Goal: Task Accomplishment & Management: Use online tool/utility

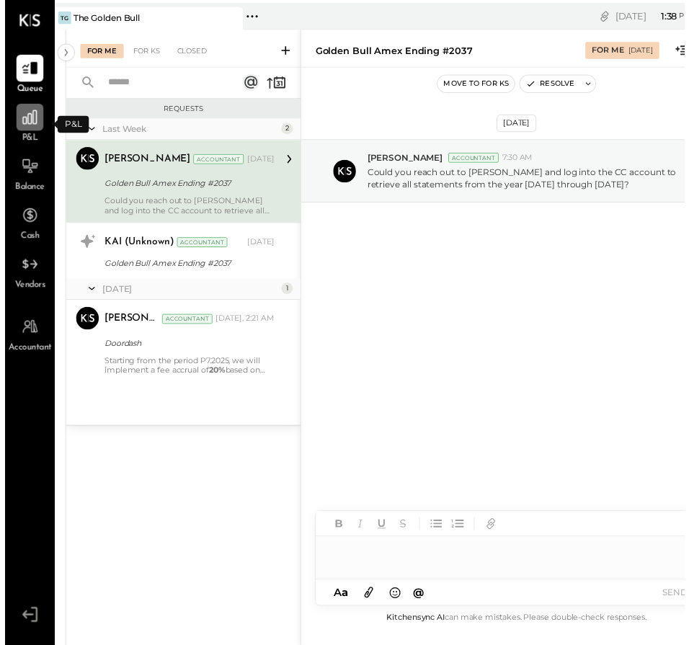
click at [29, 117] on icon at bounding box center [25, 119] width 14 height 14
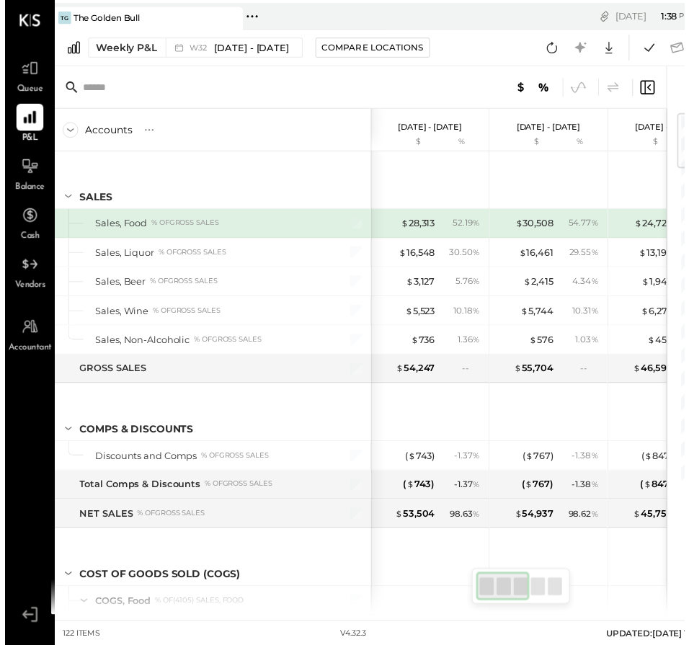
click at [537, 120] on div "[DATE] - [DATE]" at bounding box center [551, 122] width 65 height 24
click at [557, 127] on p "[DATE] - [DATE]" at bounding box center [551, 129] width 65 height 10
click at [24, 123] on icon at bounding box center [25, 119] width 14 height 14
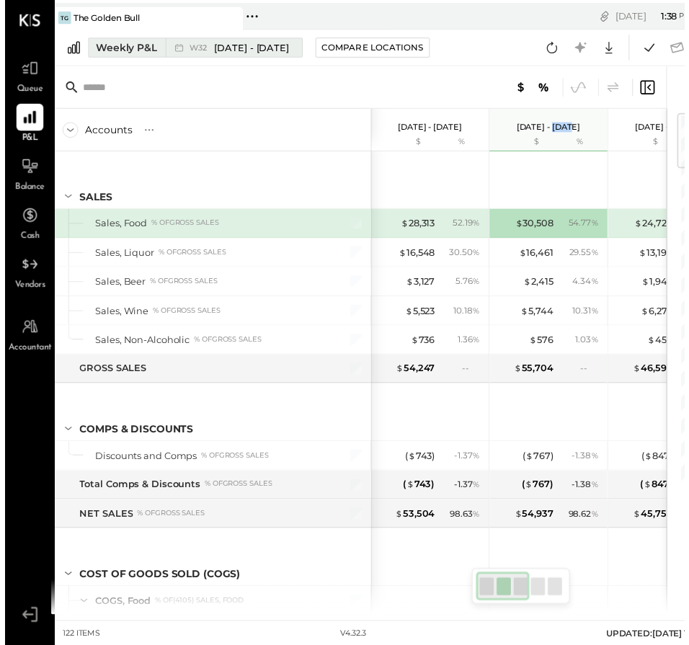
click at [125, 48] on div "Weekly P&L" at bounding box center [123, 48] width 62 height 14
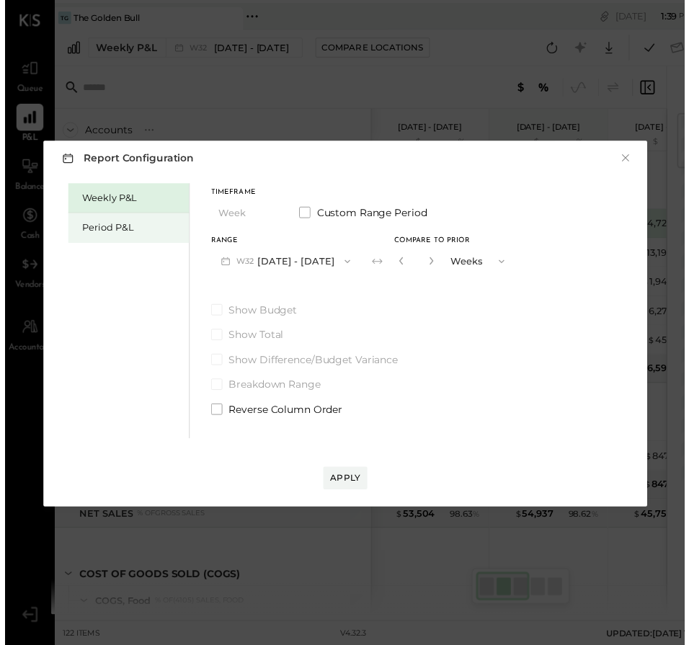
click at [133, 235] on div "Period P&L" at bounding box center [125, 231] width 123 height 30
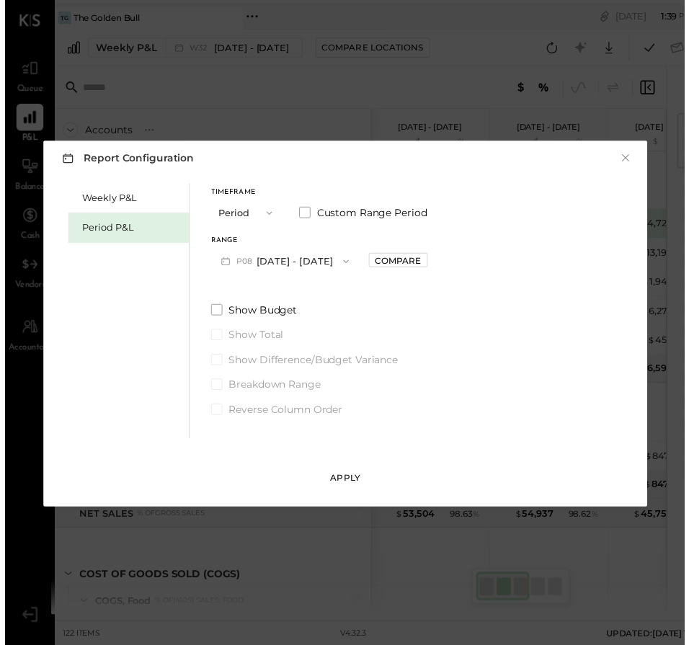
click at [347, 482] on div "Apply" at bounding box center [345, 485] width 30 height 12
